Goal: Information Seeking & Learning: Check status

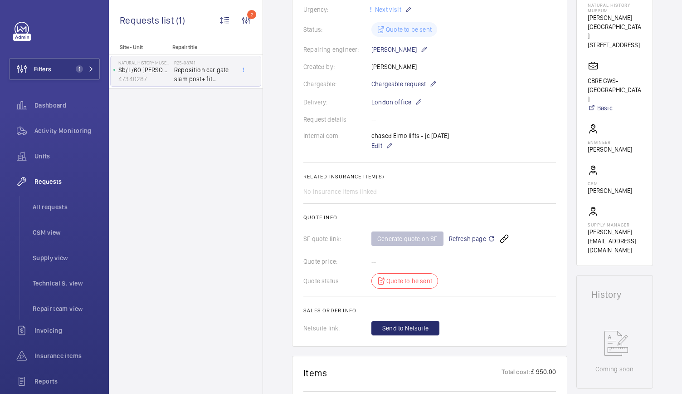
scroll to position [198, 0]
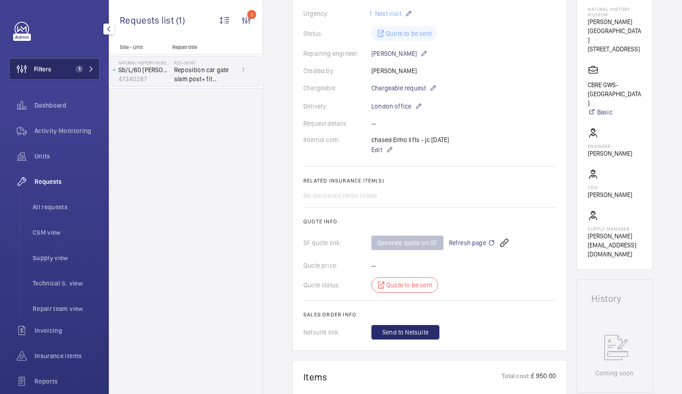
click at [93, 79] on button "Filters 1" at bounding box center [54, 69] width 91 height 22
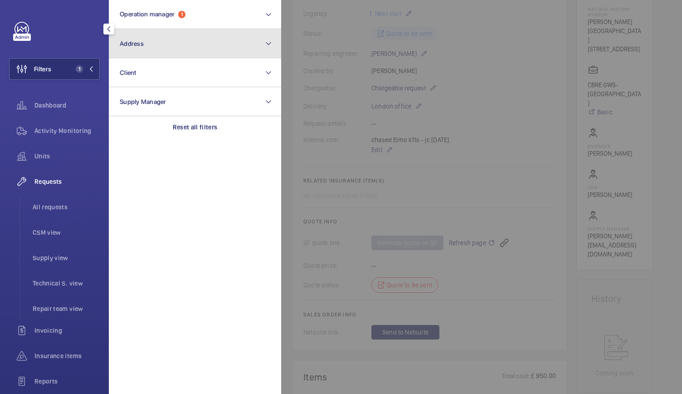
click at [164, 42] on button "Address" at bounding box center [195, 43] width 172 height 29
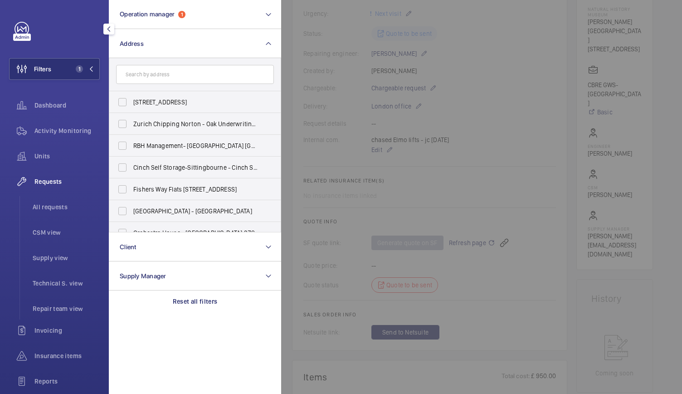
click at [160, 78] on input "text" at bounding box center [195, 74] width 158 height 19
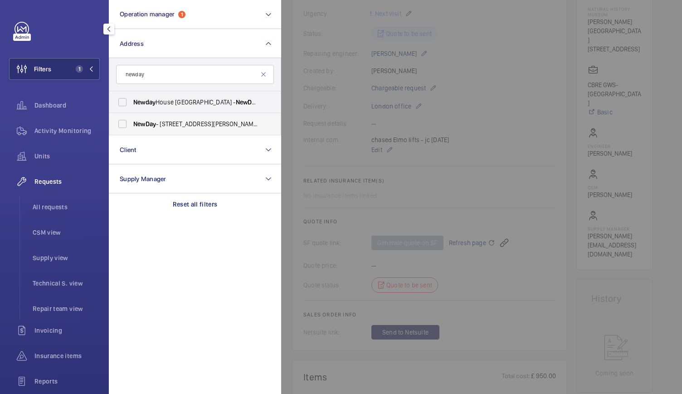
type input "newday"
click at [156, 125] on span "NewDay" at bounding box center [144, 123] width 23 height 7
click at [132, 125] on input "NewDay - [STREET_ADDRESS][PERSON_NAME]" at bounding box center [122, 124] width 18 height 18
checkbox input "true"
click at [386, 147] on div at bounding box center [622, 197] width 682 height 394
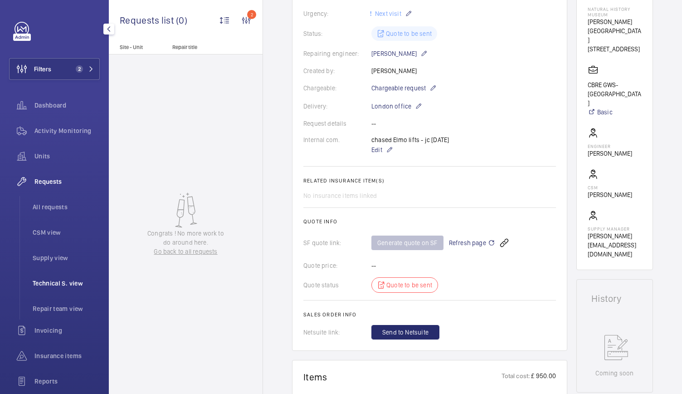
scroll to position [93, 0]
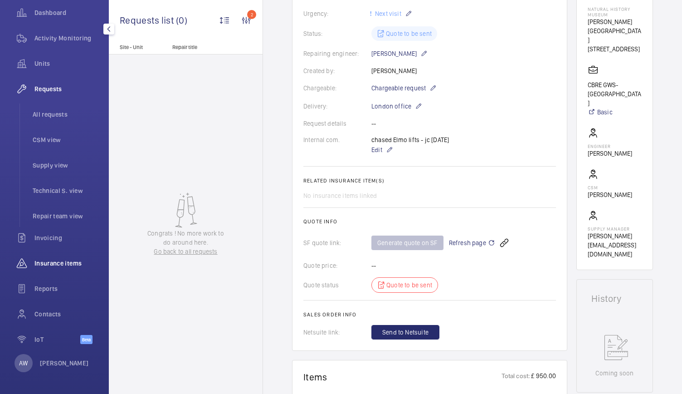
click at [51, 267] on span "Insurance items" at bounding box center [66, 263] width 65 height 9
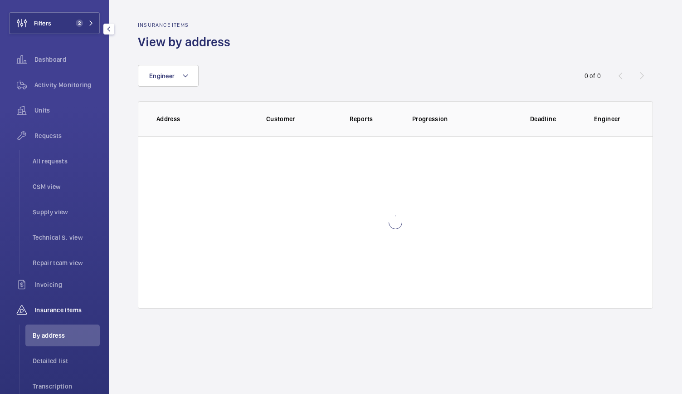
scroll to position [42, 0]
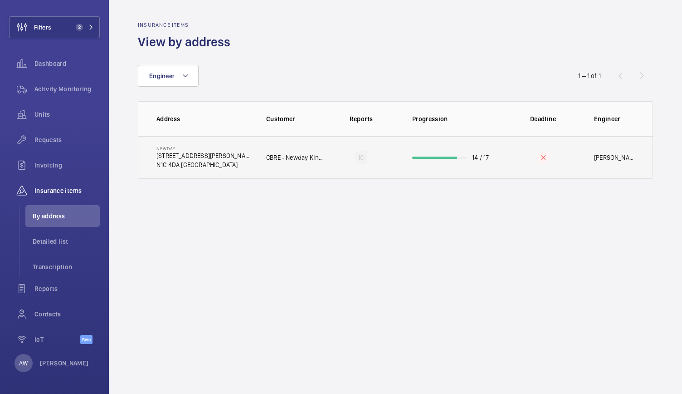
click at [226, 152] on td "NewDay [STREET_ADDRESS][PERSON_NAME]" at bounding box center [194, 157] width 113 height 43
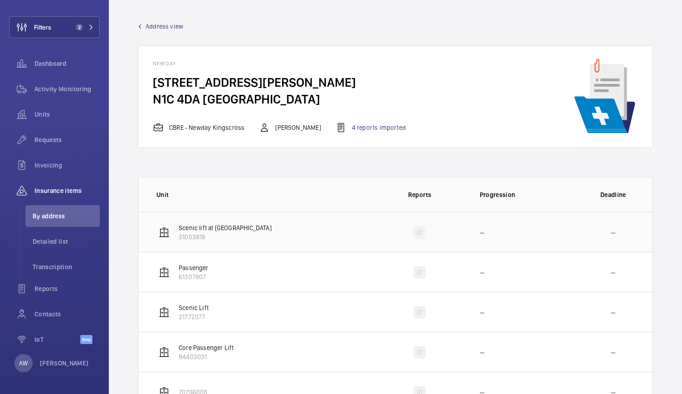
scroll to position [159, 0]
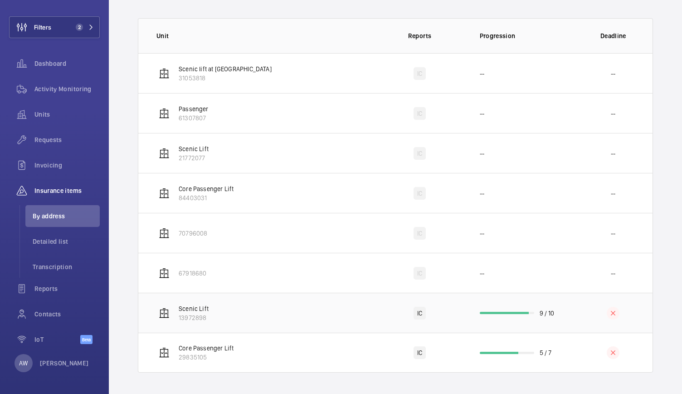
click at [318, 316] on td "Scenic Lift 13972898" at bounding box center [256, 313] width 236 height 40
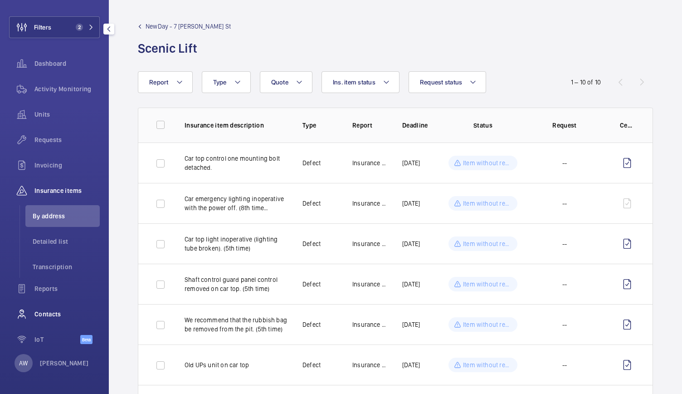
click at [37, 318] on span "Contacts" at bounding box center [66, 313] width 65 height 9
